Goal: Communication & Community: Answer question/provide support

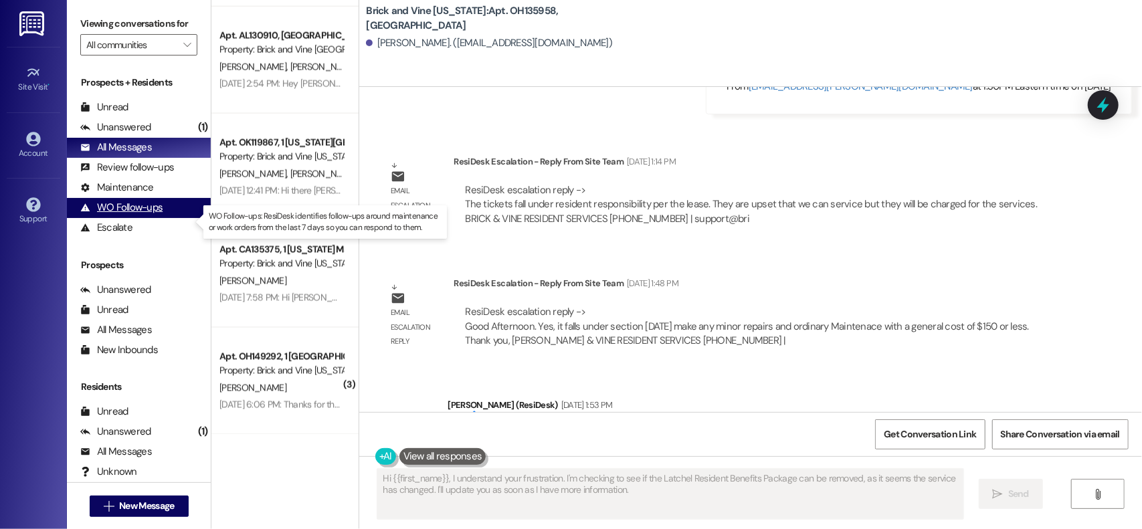
click at [134, 215] on div "WO Follow-ups" at bounding box center [121, 208] width 82 height 14
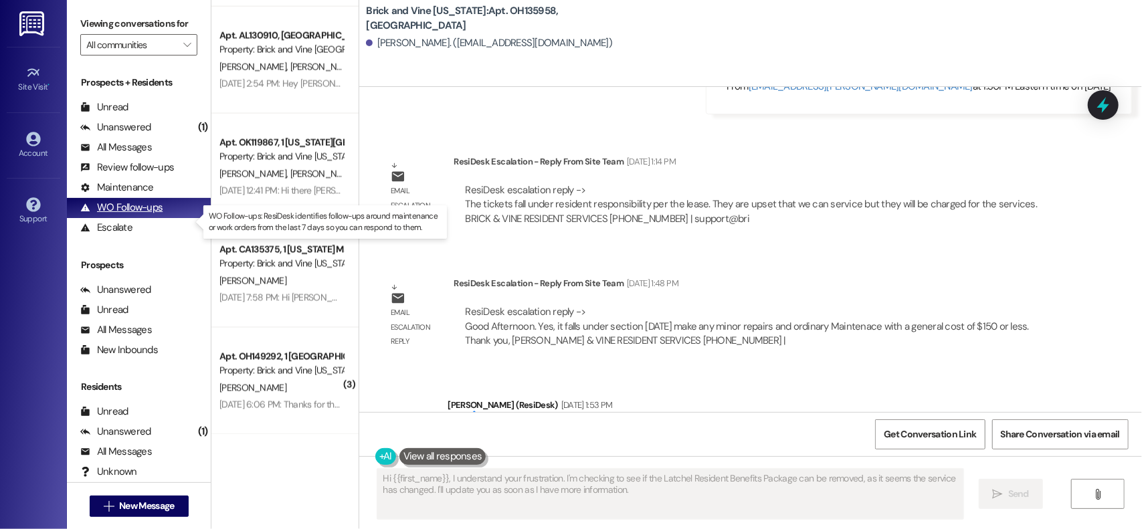
click at [134, 215] on div "WO Follow-ups" at bounding box center [121, 208] width 82 height 14
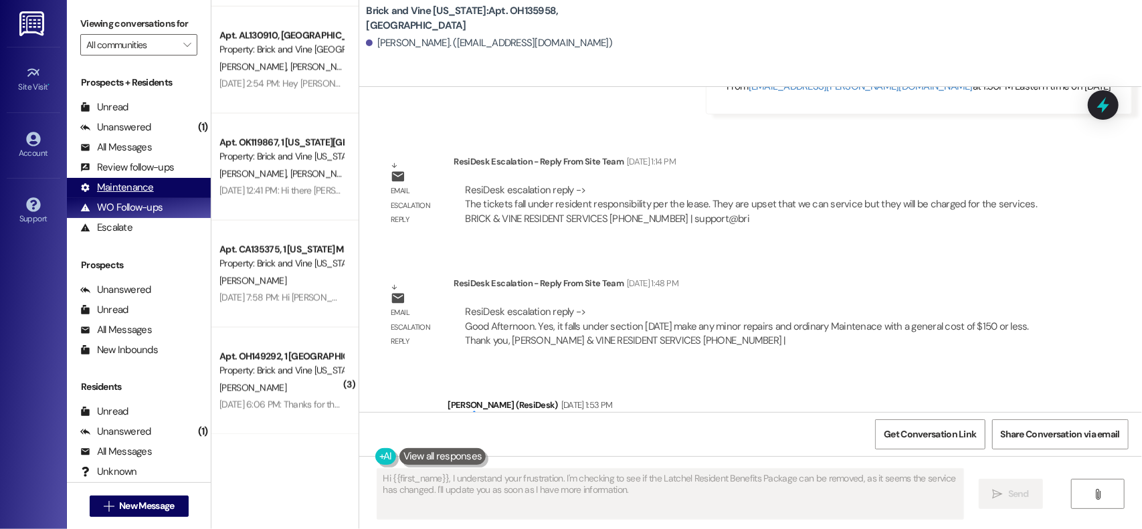
click at [133, 195] on div "Maintenance" at bounding box center [117, 188] width 74 height 14
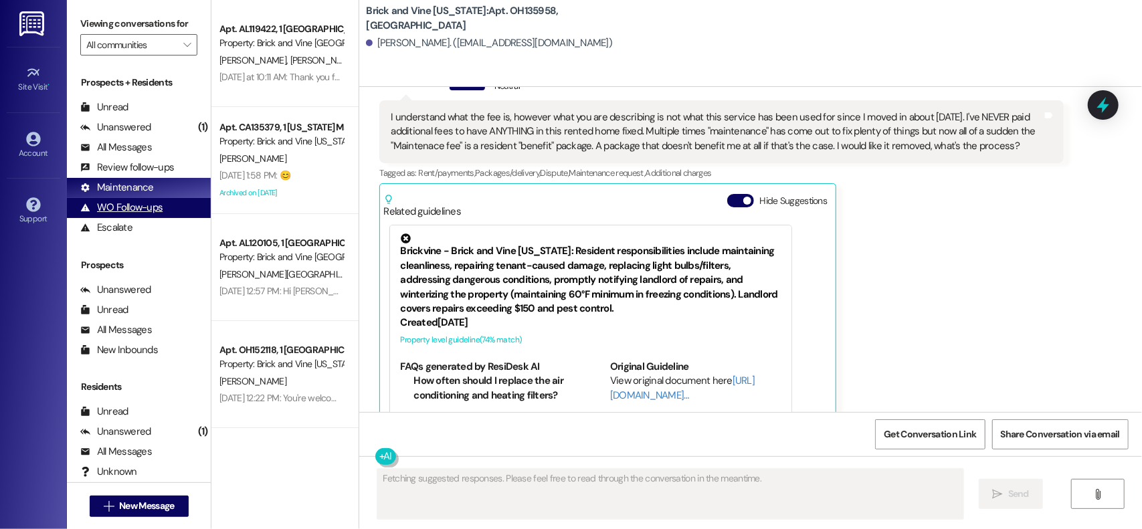
scroll to position [10547, 0]
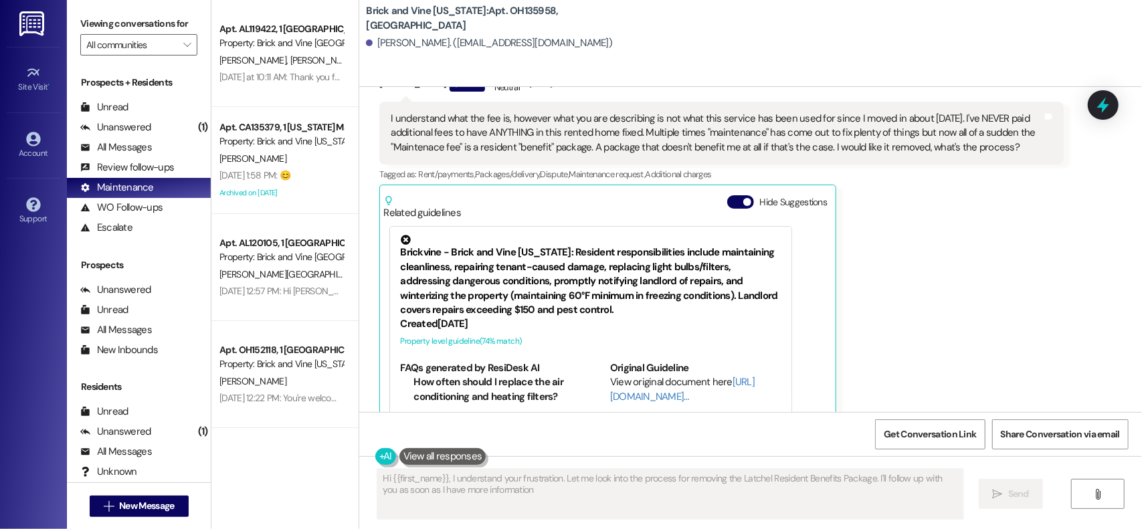
type textarea "Hi {{first_name}}, I understand your frustration. Let me look into the process …"
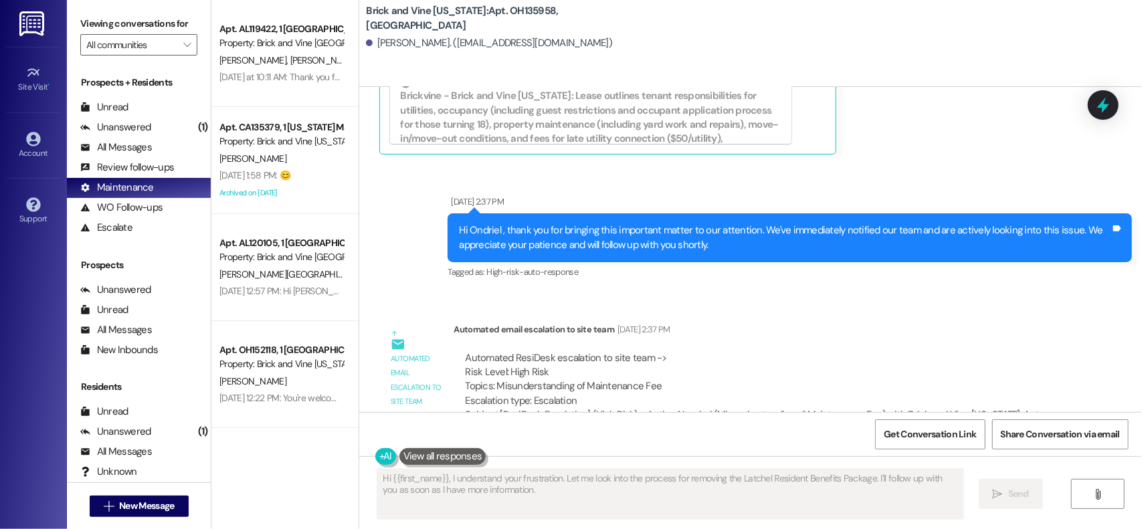
scroll to position [10839, 0]
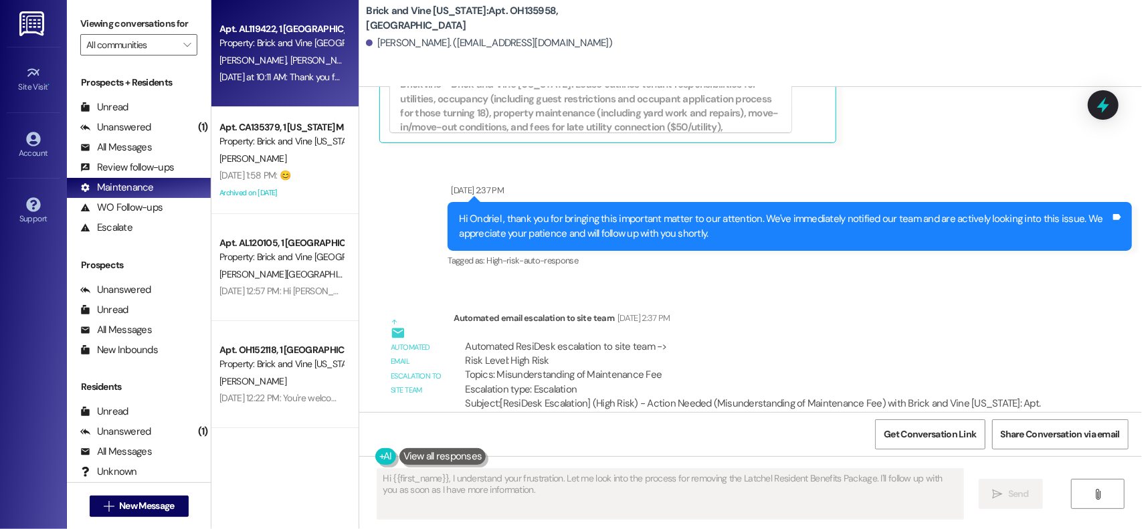
click at [290, 54] on span "[PERSON_NAME]" at bounding box center [323, 60] width 67 height 12
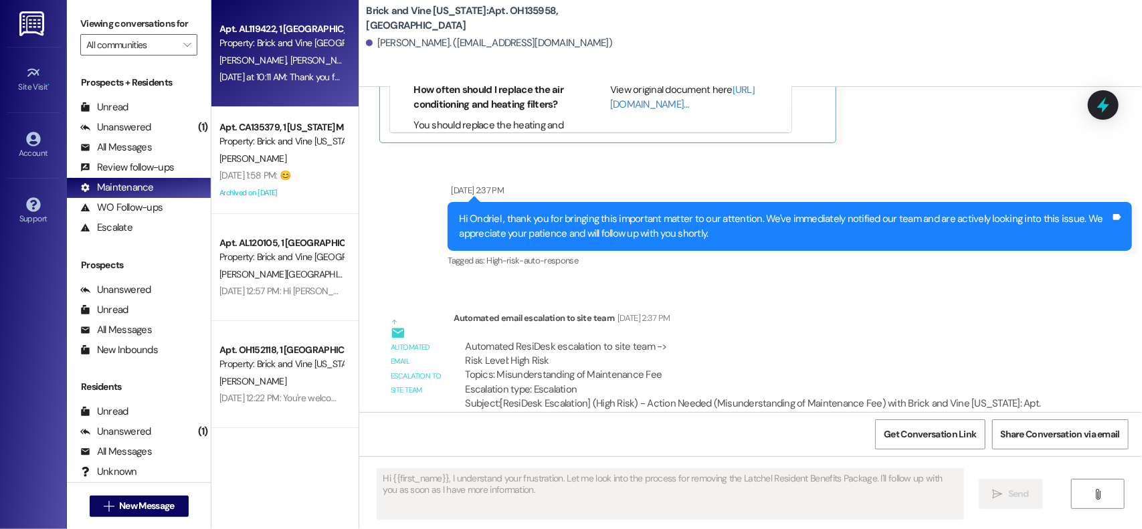
type textarea "Fetching suggested responses. Please feel free to read through the conversation…"
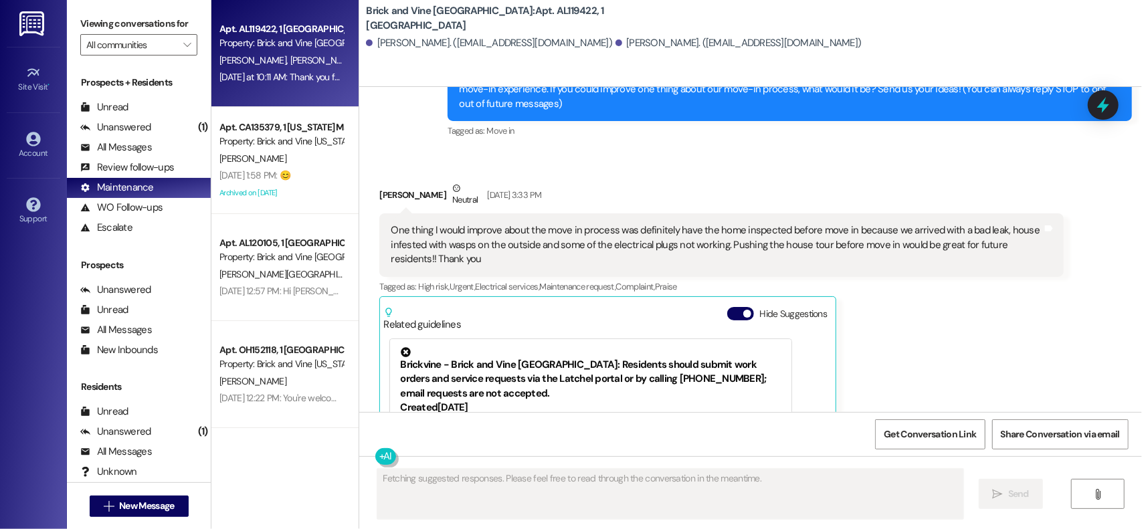
scroll to position [165, 0]
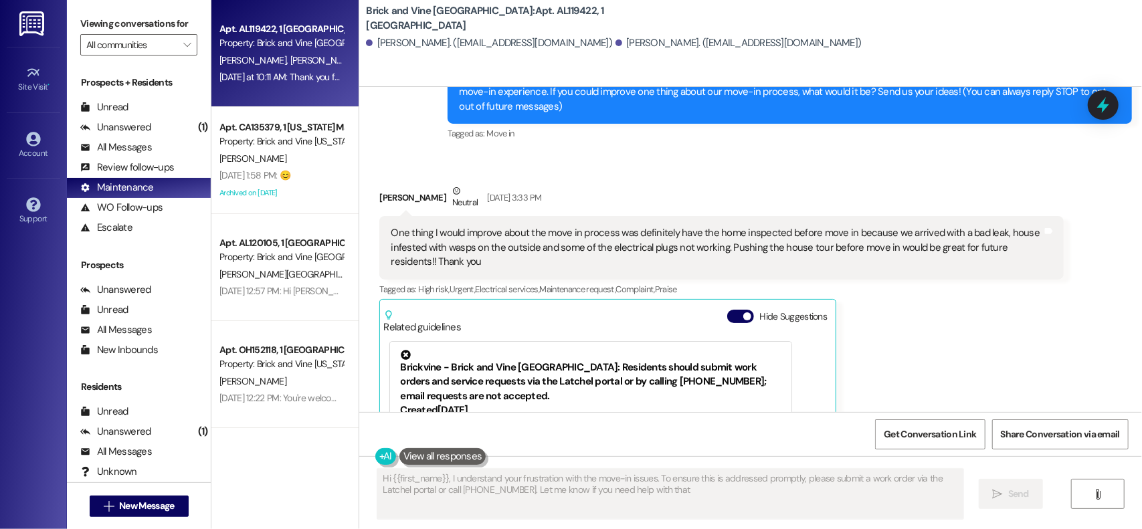
type textarea "Hi {{first_name}}, I understand your frustration with the move-in issues. To en…"
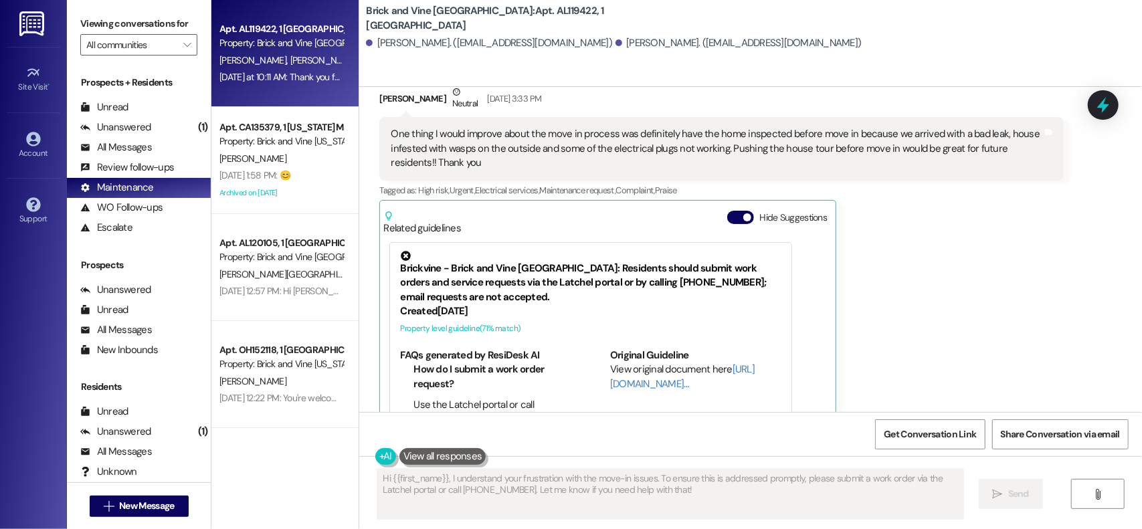
scroll to position [268, 0]
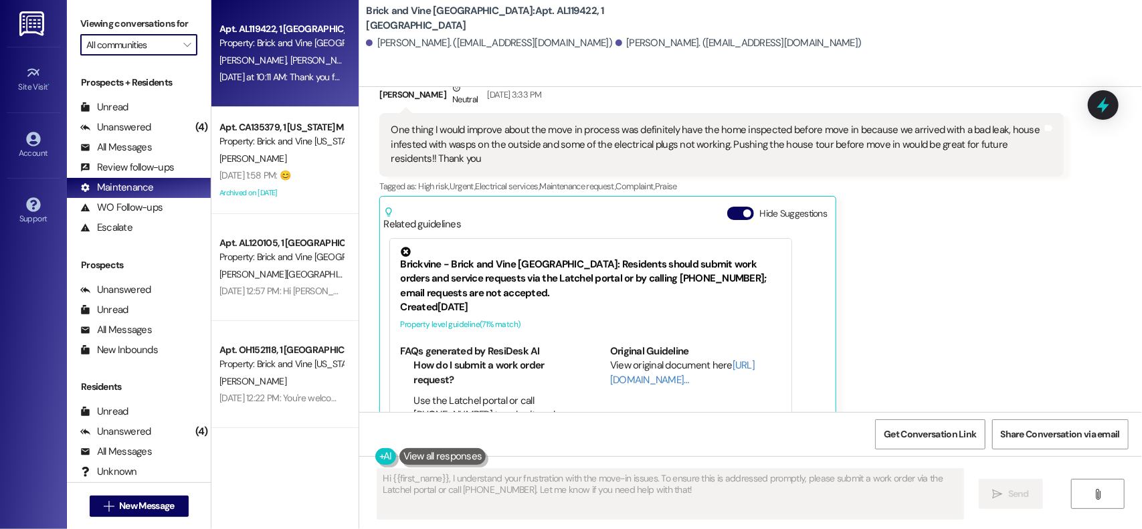
click at [131, 56] on input "All communities" at bounding box center [131, 44] width 90 height 21
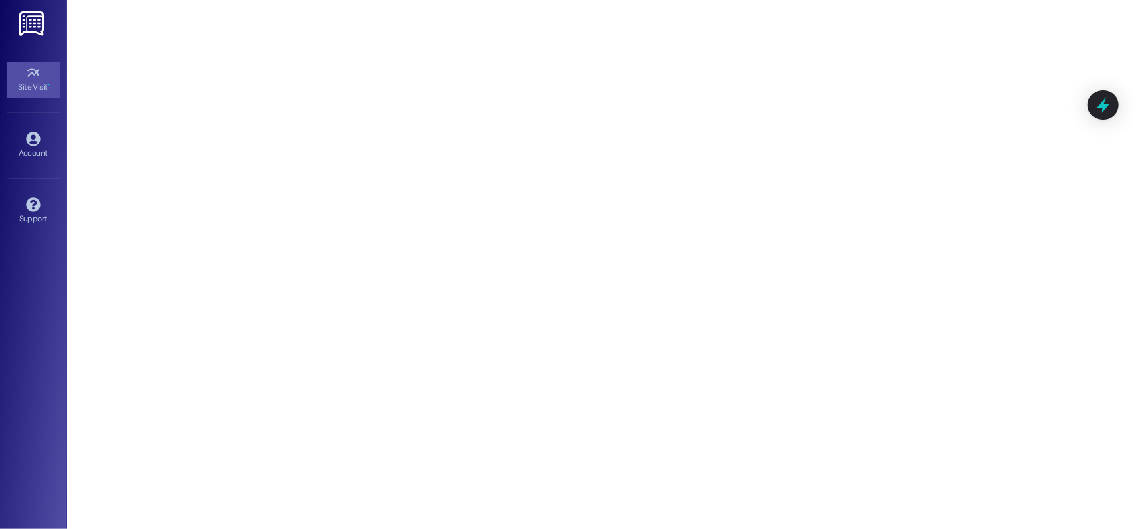
click at [27, 23] on img at bounding box center [32, 23] width 27 height 25
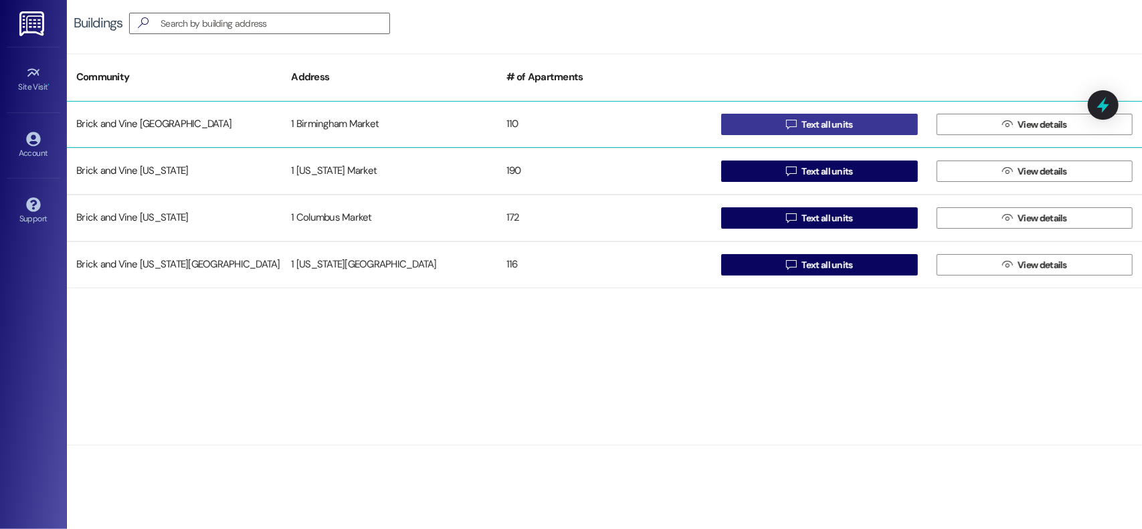
click at [887, 124] on button " Text all units" at bounding box center [819, 124] width 196 height 21
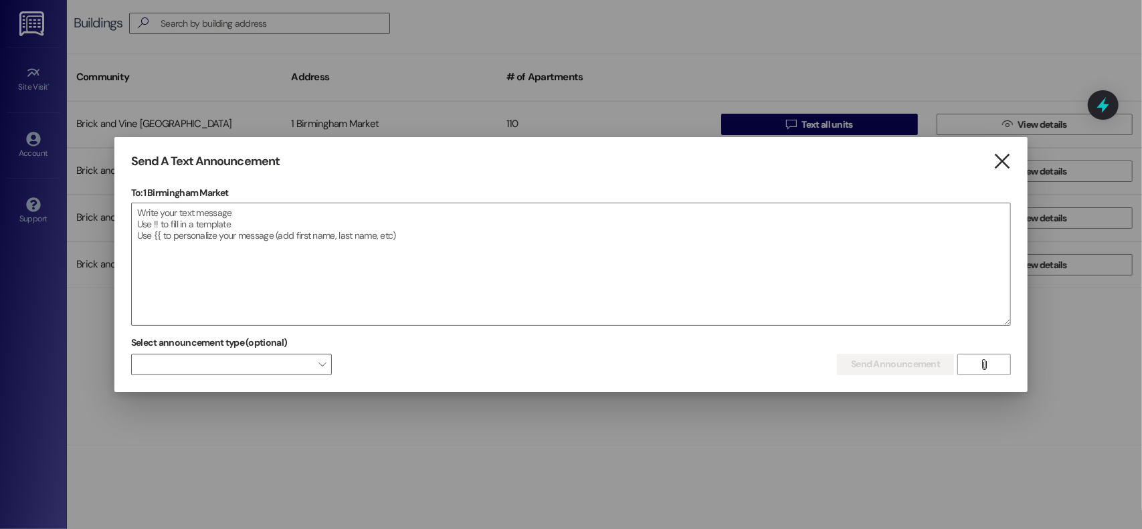
click at [995, 163] on icon "" at bounding box center [1003, 162] width 18 height 14
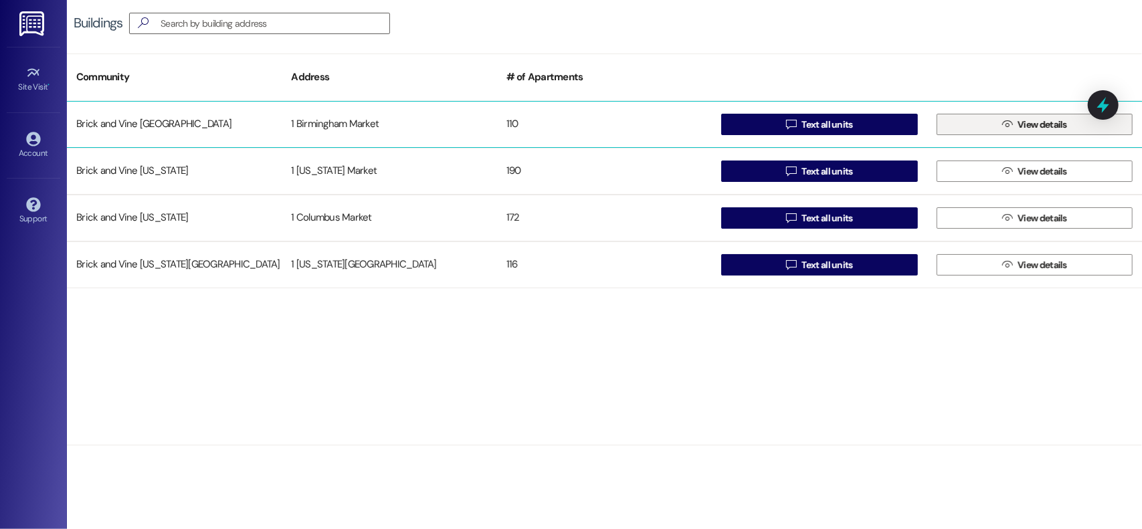
click at [1041, 121] on span "View details" at bounding box center [1043, 125] width 50 height 14
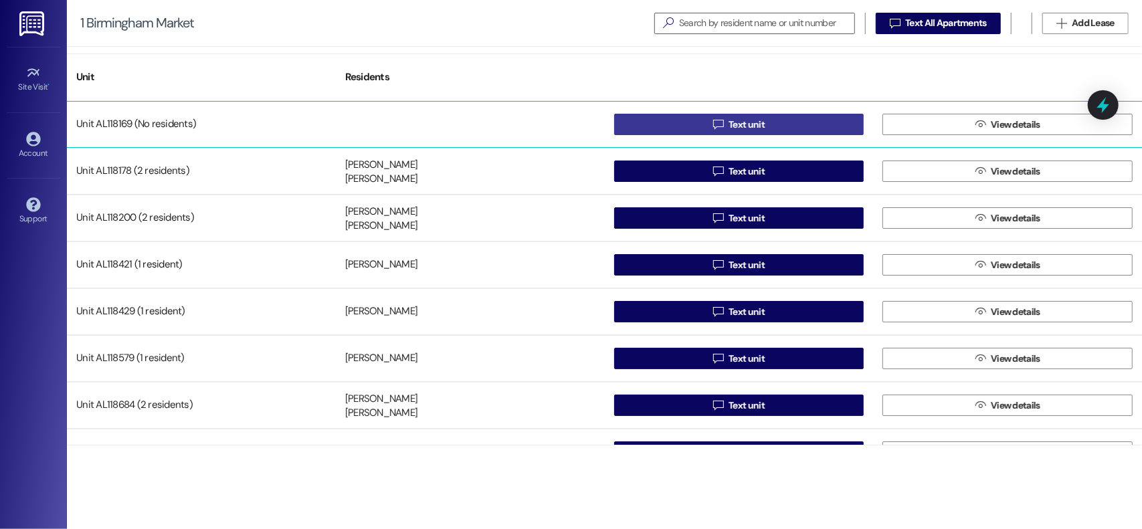
click at [761, 126] on span "Text unit" at bounding box center [747, 125] width 36 height 14
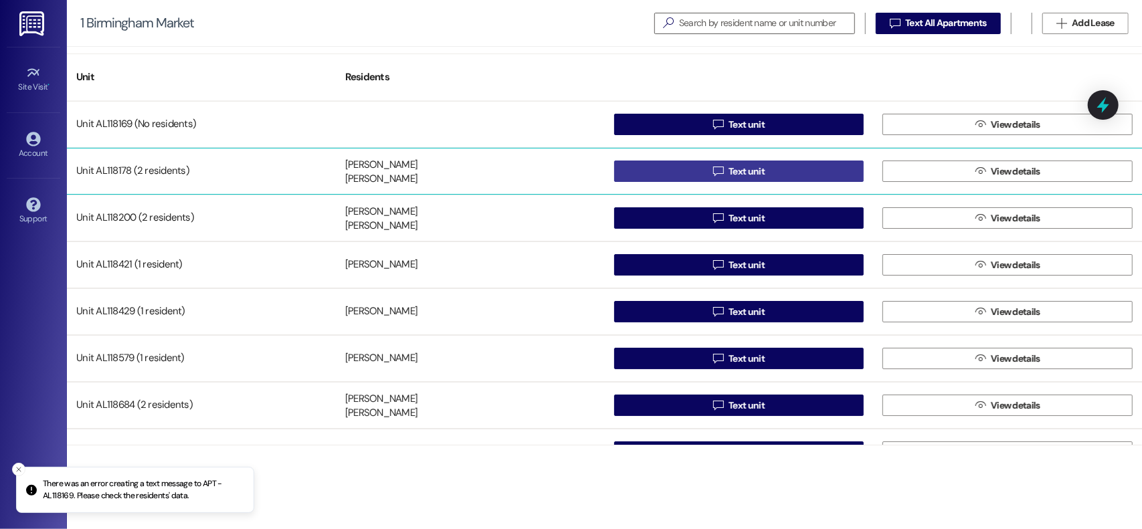
click at [714, 168] on icon "" at bounding box center [718, 171] width 10 height 11
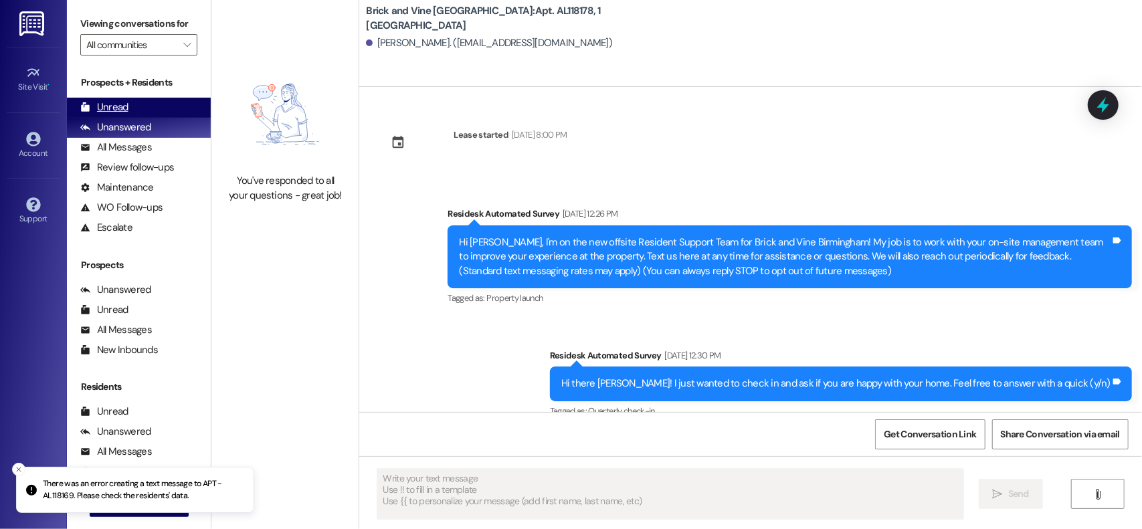
type textarea "Fetching suggested responses. Please feel free to read through the conversation…"
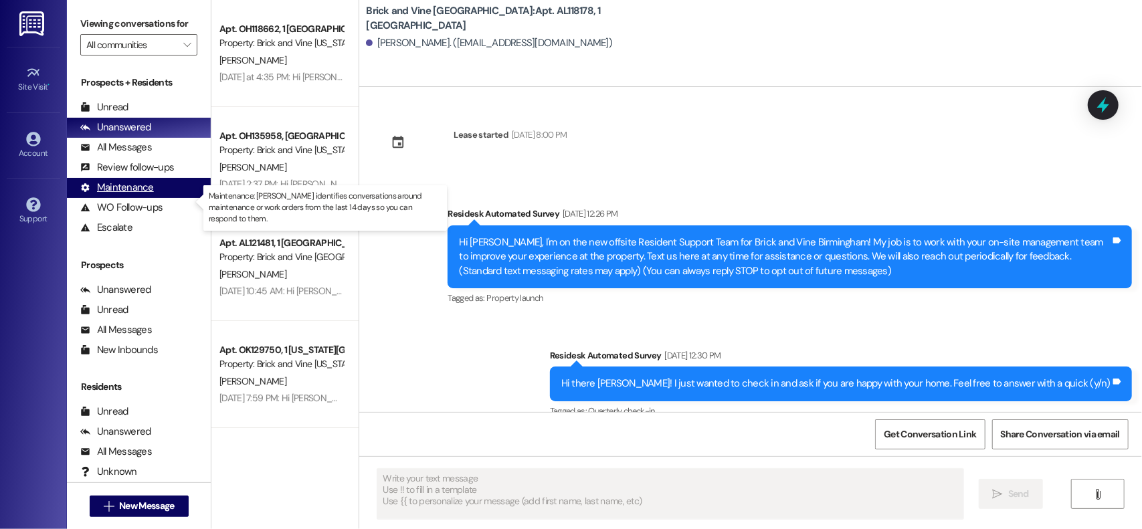
click at [146, 195] on div "Maintenance" at bounding box center [117, 188] width 74 height 14
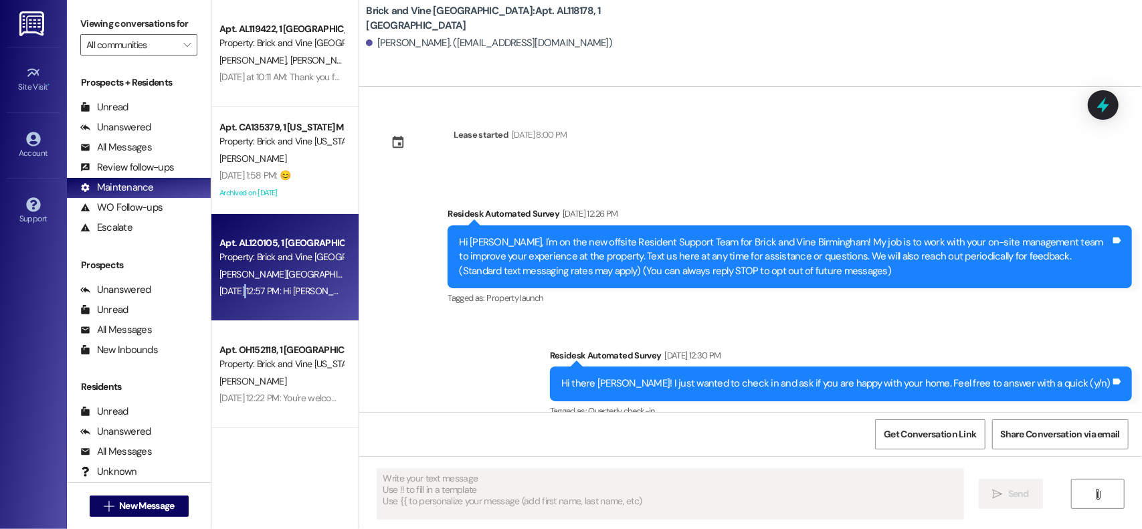
click at [235, 287] on div "Aug 19, 2025 at 12:57 PM: Hi Coleman and Kimberly, I hope you're having a great…" at bounding box center [679, 291] width 919 height 12
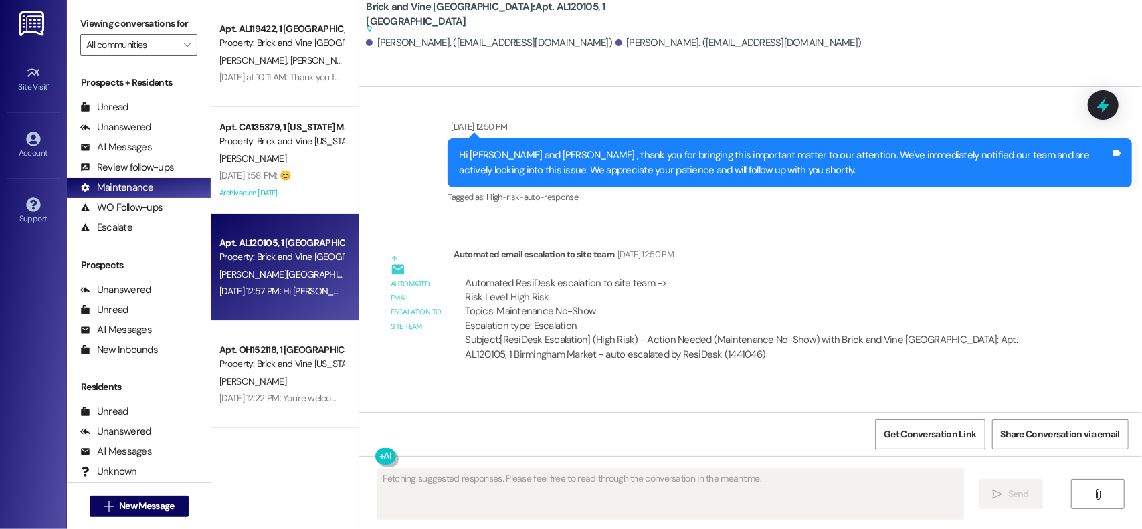
scroll to position [711, 0]
type textarea "Hi {{first_name}}, I'm happy to hear you're settling in! I'm following up on yo…"
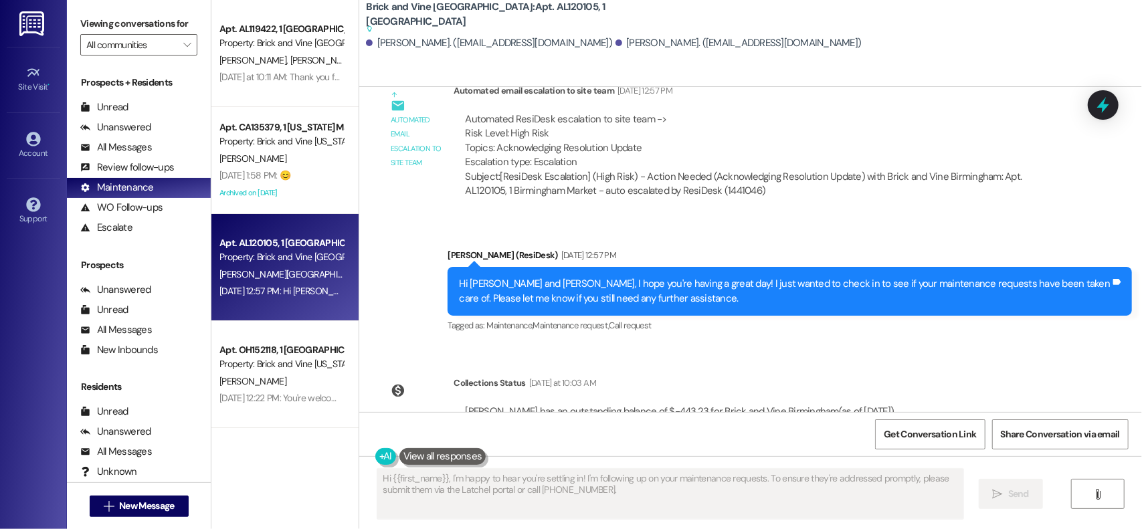
scroll to position [1321, 0]
